Goal: Book appointment/travel/reservation

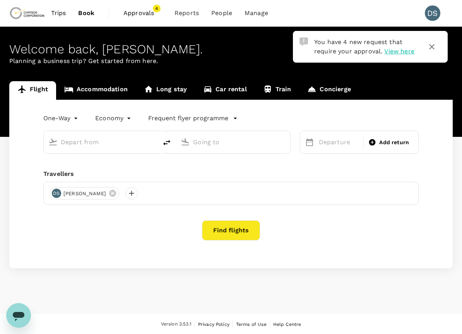
type input "roundtrip"
type input "Adelaide (ADL)"
type input "[GEOGRAPHIC_DATA] ([GEOGRAPHIC_DATA])"
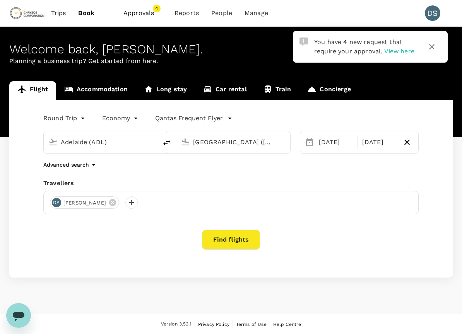
click at [391, 51] on span "View here" at bounding box center [399, 51] width 30 height 7
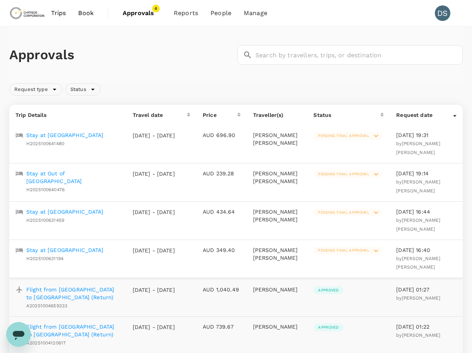
click at [328, 136] on span "Pending final approval" at bounding box center [343, 135] width 60 height 5
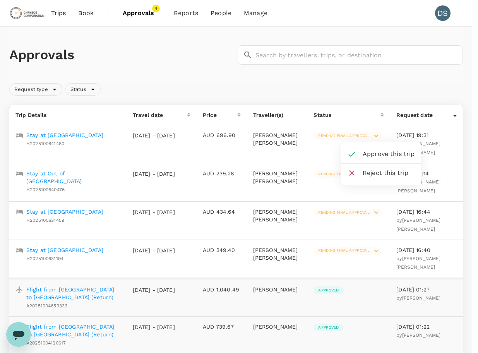
click at [368, 150] on span "Approve this trip" at bounding box center [389, 153] width 52 height 9
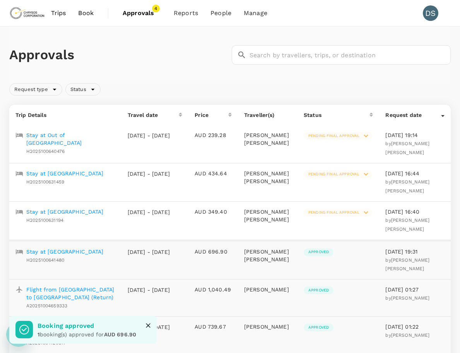
click at [321, 134] on span "Pending final approval" at bounding box center [334, 135] width 60 height 5
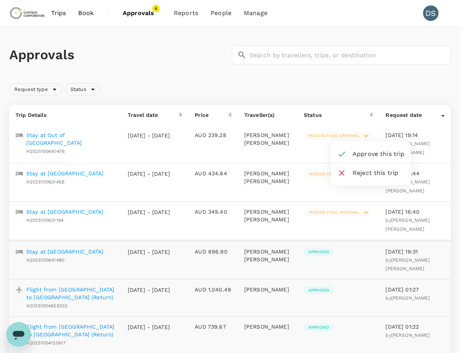
click at [364, 154] on span "Approve this trip" at bounding box center [379, 153] width 52 height 9
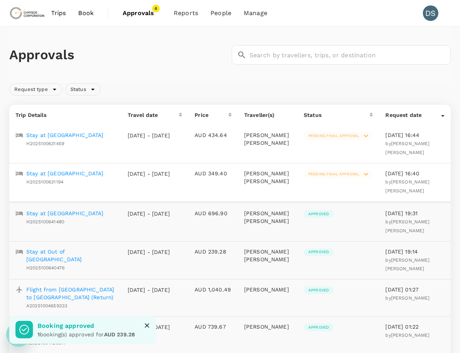
click at [348, 136] on span "Pending final approval" at bounding box center [334, 135] width 60 height 5
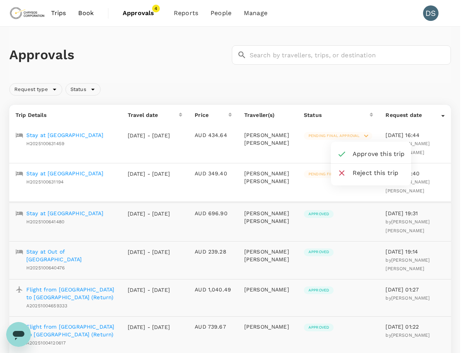
click at [361, 152] on span "Approve this trip" at bounding box center [379, 153] width 52 height 9
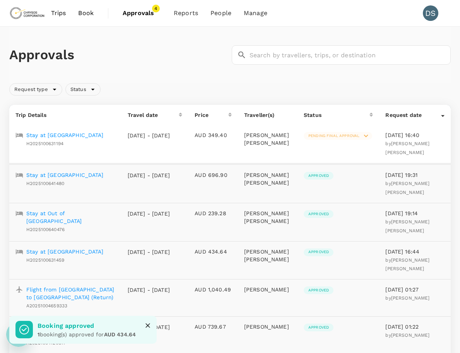
click at [345, 135] on span "Pending final approval" at bounding box center [334, 135] width 60 height 5
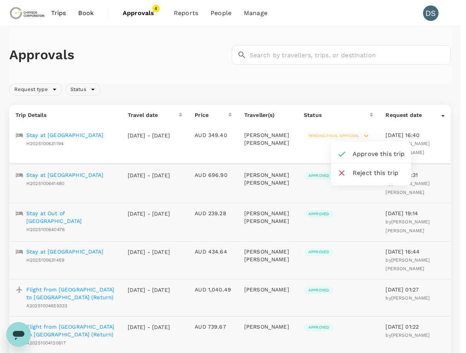
click at [359, 153] on span "Approve this trip" at bounding box center [379, 153] width 52 height 9
